Goal: Transaction & Acquisition: Purchase product/service

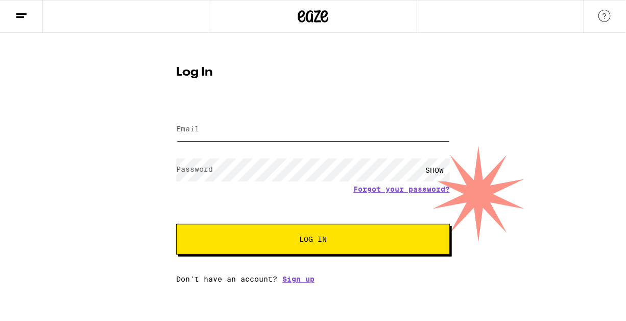
type input "[EMAIL_ADDRESS][PERSON_NAME][DOMAIN_NAME]"
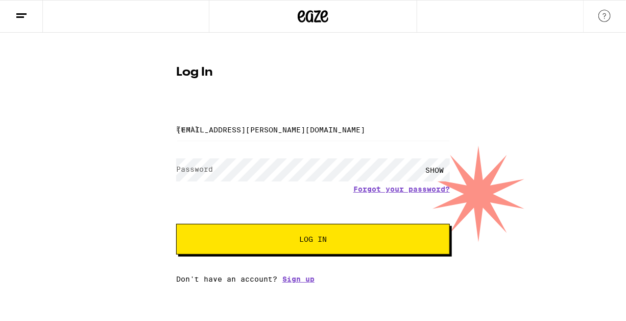
click at [320, 243] on span "Log In" at bounding box center [313, 238] width 28 height 7
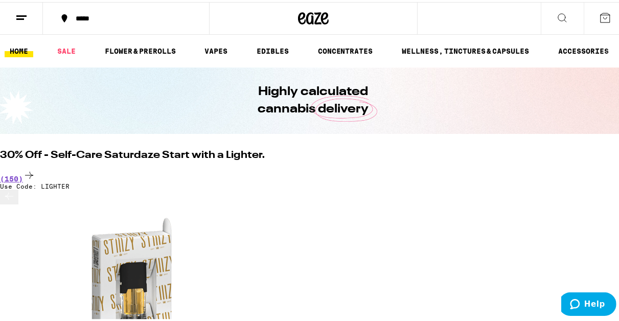
click at [22, 12] on icon at bounding box center [21, 16] width 12 height 12
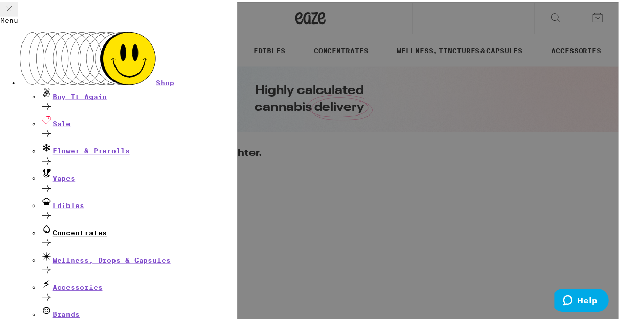
scroll to position [121, 0]
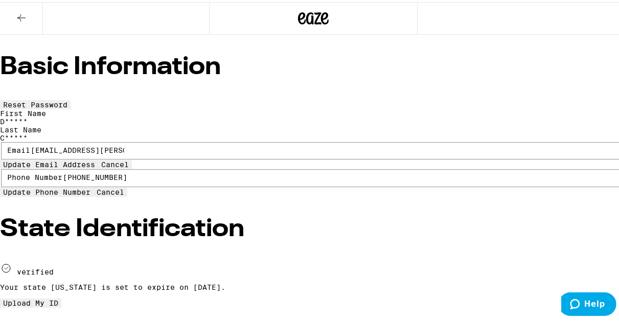
click at [23, 17] on icon at bounding box center [21, 16] width 12 height 12
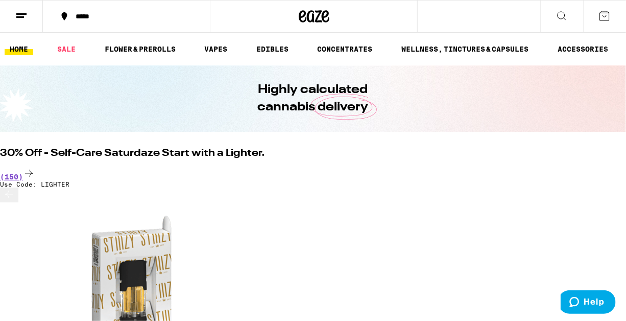
drag, startPoint x: 300, startPoint y: 177, endPoint x: 200, endPoint y: 35, distance: 173.0
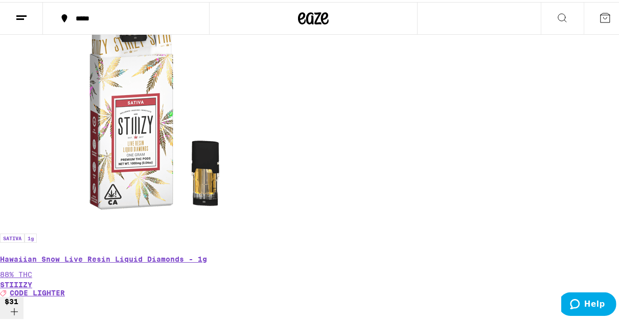
scroll to position [335, 0]
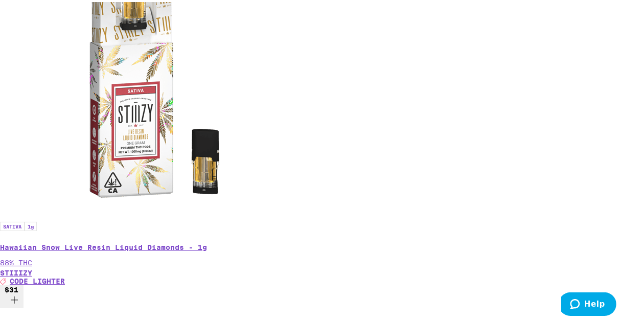
scroll to position [368, 0]
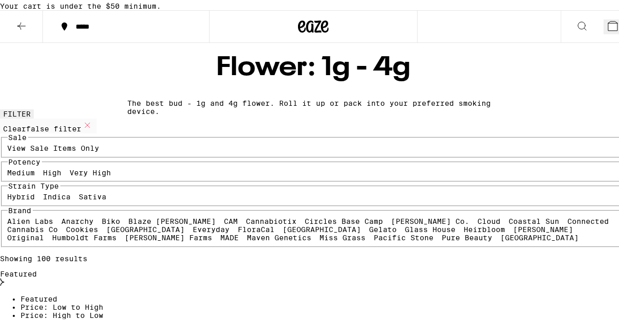
click at [602, 268] on div "Featured" at bounding box center [313, 277] width 626 height 18
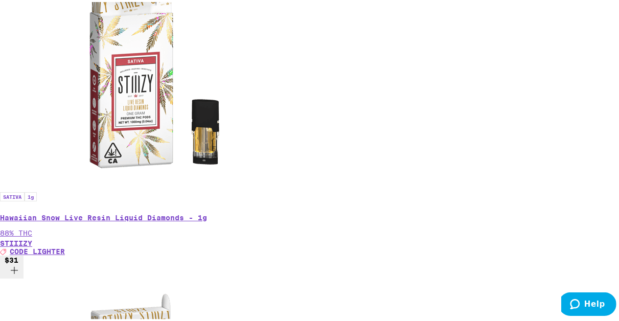
scroll to position [409, 0]
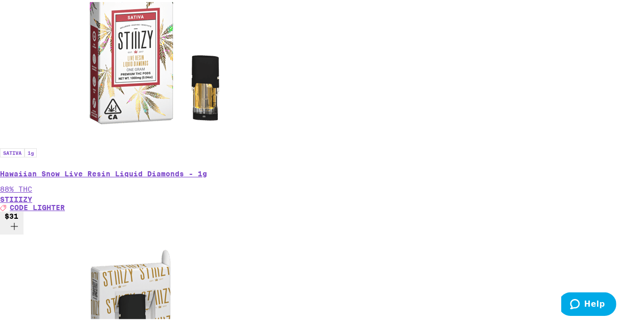
scroll to position [0, 490]
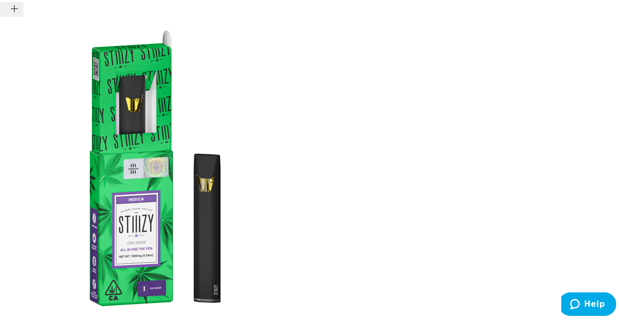
scroll to position [1073, 0]
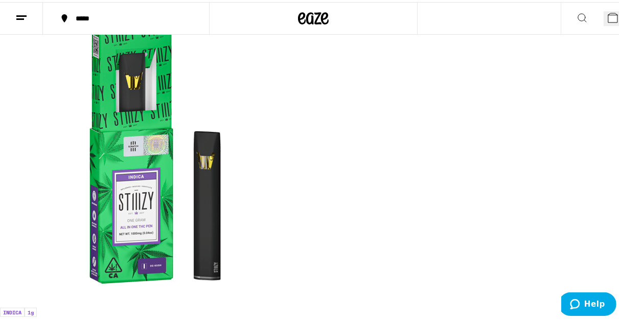
scroll to position [0, 1963]
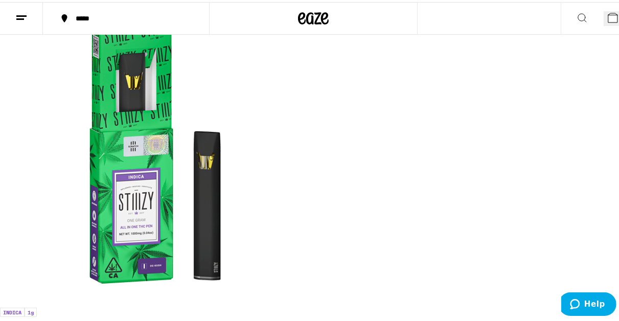
scroll to position [0, 490]
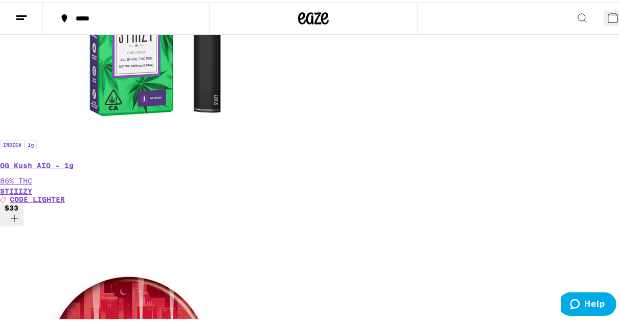
scroll to position [1244, 0]
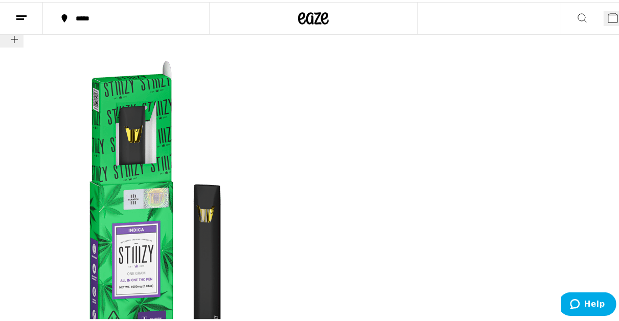
scroll to position [785, 0]
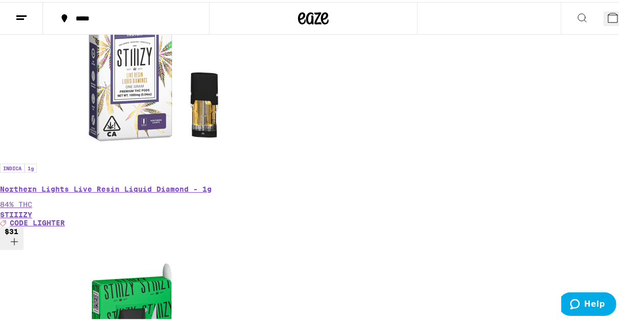
scroll to position [0, 2944]
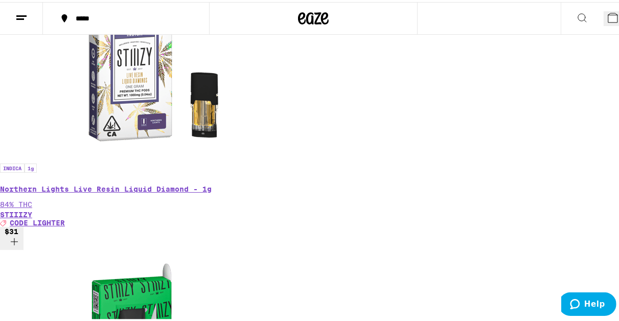
scroll to position [0, 5398]
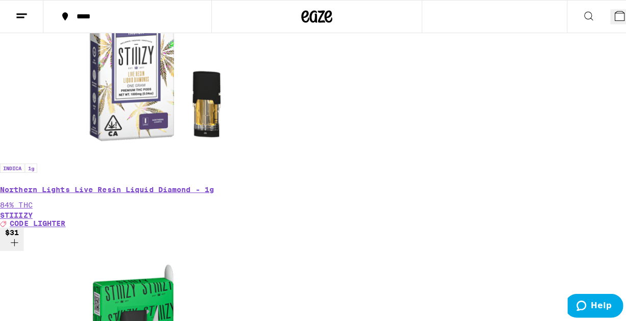
scroll to position [0, 5889]
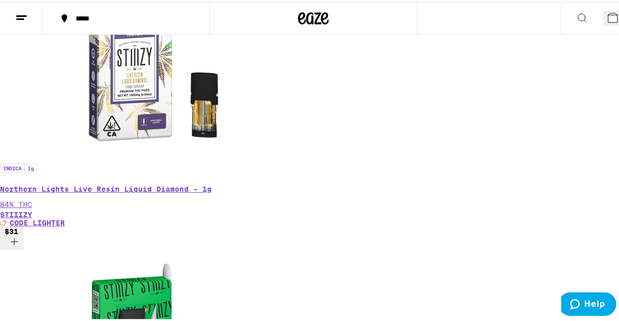
click at [619, 17] on span "7" at bounding box center [621, 19] width 5 height 8
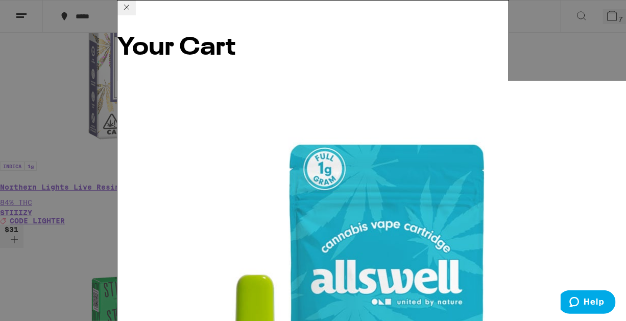
scroll to position [322, 0]
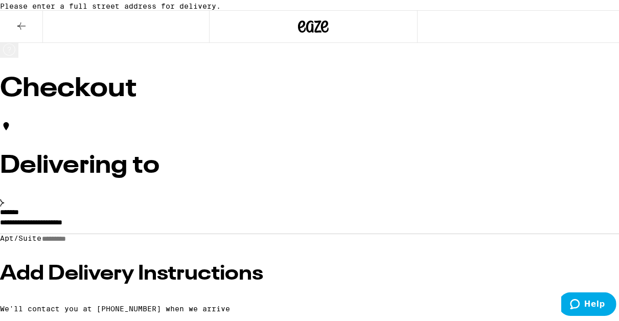
click at [57, 233] on div "**********" at bounding box center [313, 284] width 626 height 156
click at [58, 230] on input "**********" at bounding box center [313, 222] width 626 height 17
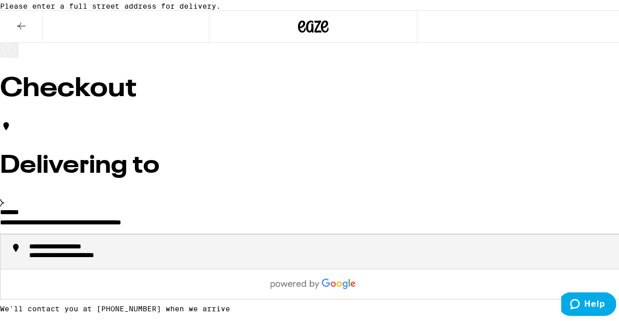
click at [145, 258] on div "**********" at bounding box center [86, 253] width 115 height 9
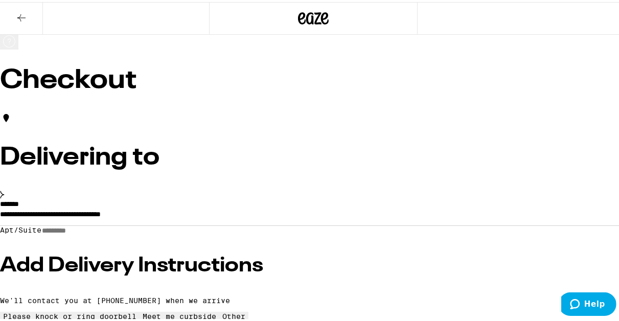
click at [263, 206] on input "**********" at bounding box center [313, 214] width 626 height 17
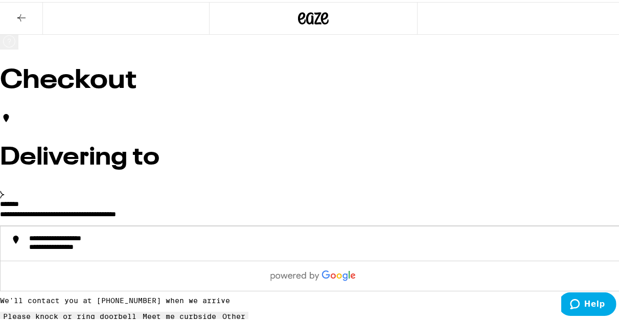
type input "**********"
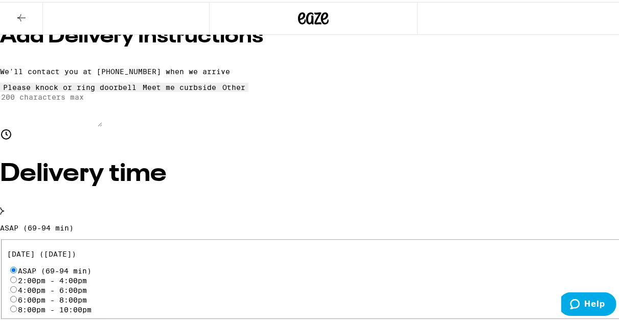
scroll to position [255, 0]
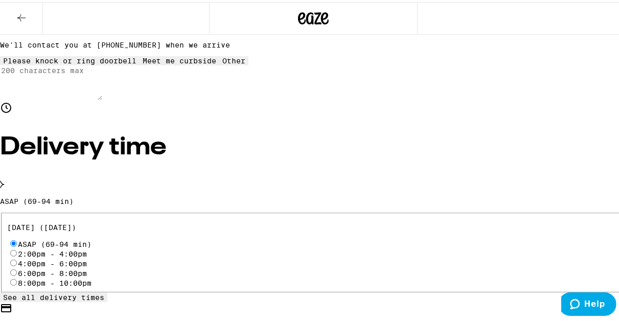
radio input "true"
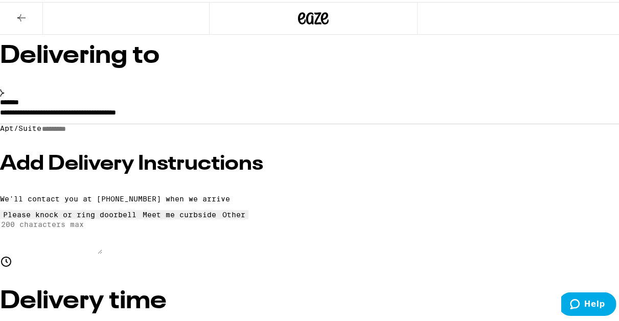
scroll to position [102, 0]
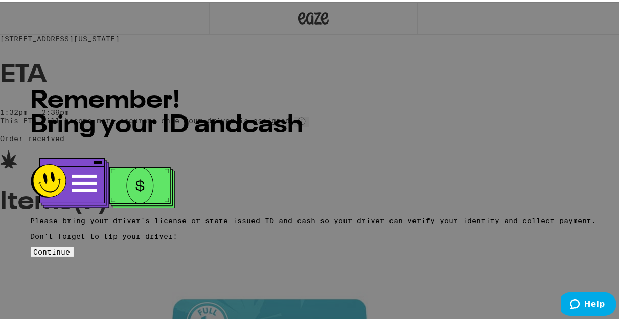
click at [70, 246] on span "Continue" at bounding box center [52, 250] width 37 height 8
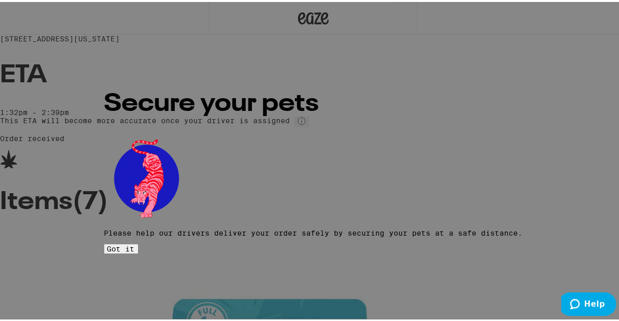
click at [135, 243] on span "Got it" at bounding box center [121, 247] width 28 height 8
